Goal: Navigation & Orientation: Understand site structure

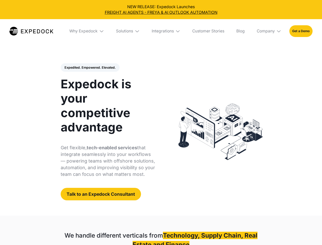
select select
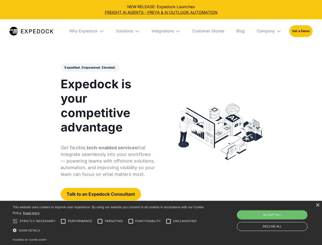
click at [161, 31] on div "Integrations" at bounding box center [163, 31] width 22 height 5
click at [87, 31] on div "Why Expedock" at bounding box center [79, 31] width 28 height 5
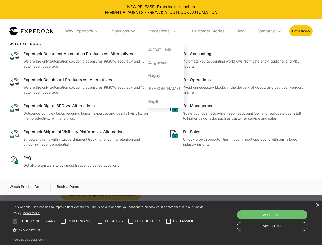
click at [128, 31] on div "Solutions" at bounding box center [120, 31] width 17 height 5
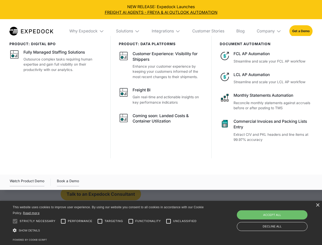
click at [166, 31] on div "Integrations" at bounding box center [163, 31] width 22 height 5
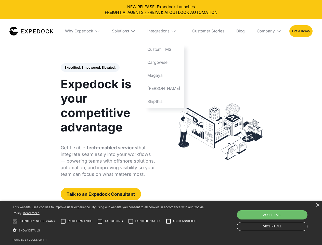
click at [269, 31] on div "Company" at bounding box center [266, 31] width 18 height 5
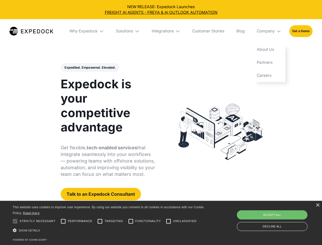
click at [90, 68] on div "Expedited. Empowered. Elevated. Automate Freight Document Extraction at 99.97% …" at bounding box center [108, 131] width 95 height 137
click at [15, 221] on div at bounding box center [15, 221] width 10 height 10
click at [63, 221] on input "Performance" at bounding box center [63, 221] width 10 height 10
checkbox input "true"
click at [100, 221] on input "Targeting" at bounding box center [100, 221] width 10 height 10
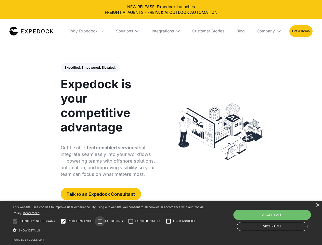
checkbox input "true"
click at [131, 221] on input "Functionality" at bounding box center [131, 221] width 10 height 10
checkbox input "true"
